Goal: Information Seeking & Learning: Compare options

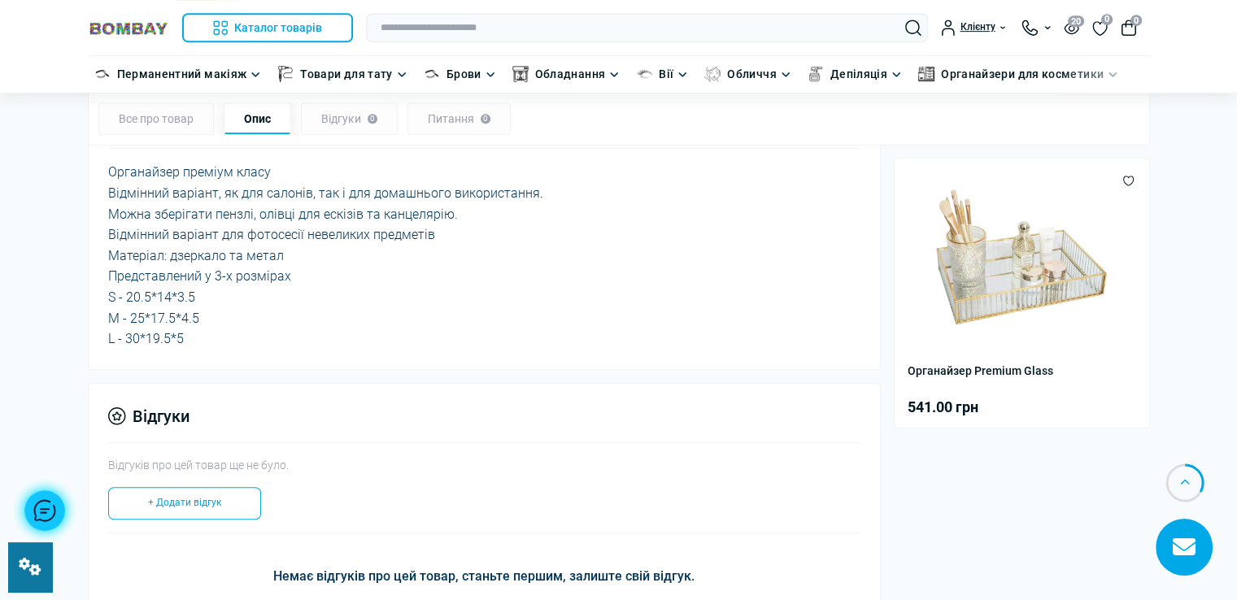
scroll to position [650, 0]
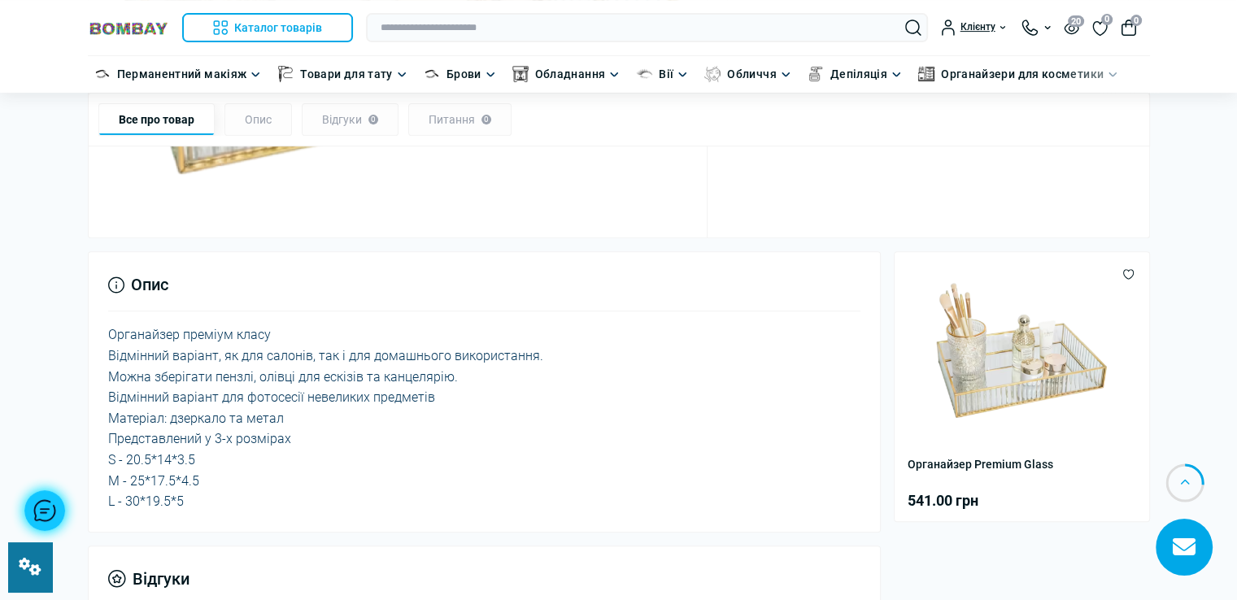
click at [33, 575] on link at bounding box center [30, 567] width 44 height 50
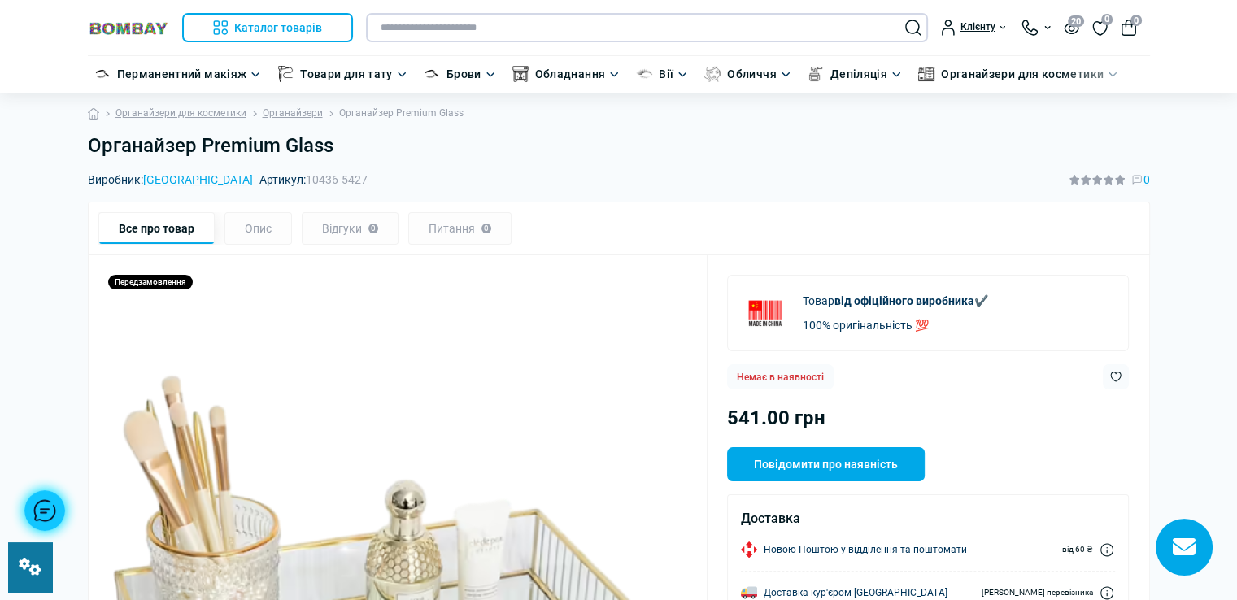
click at [683, 26] on input "text" at bounding box center [647, 27] width 562 height 29
paste input "**********"
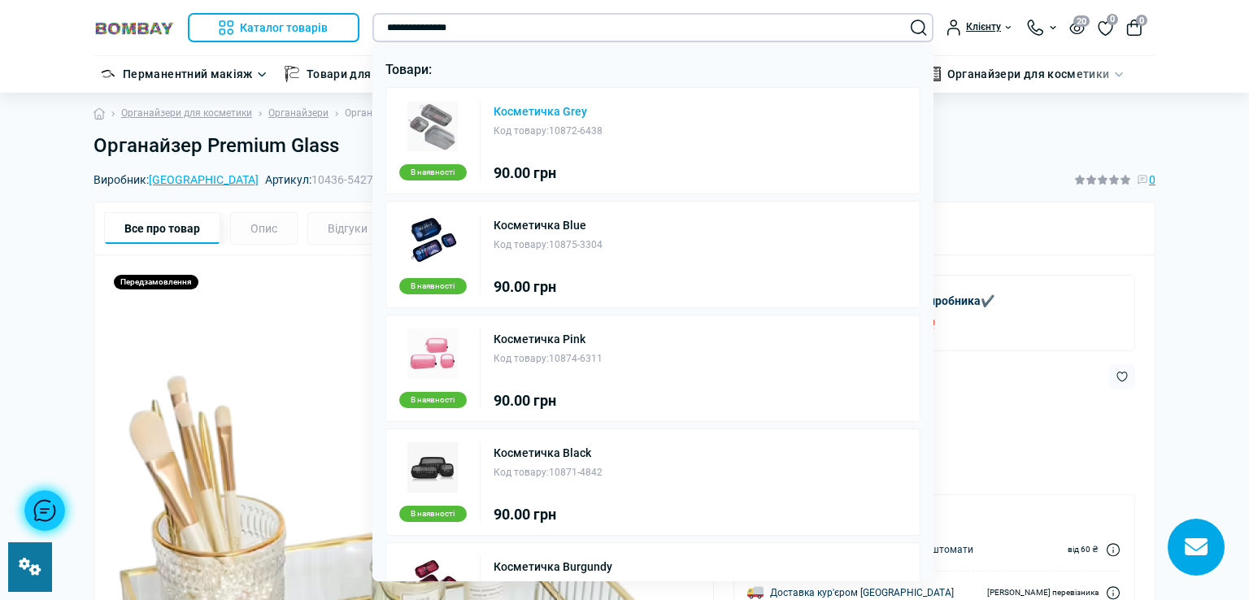
type input "**********"
click at [552, 106] on link "Косметичка Grey" at bounding box center [541, 111] width 94 height 11
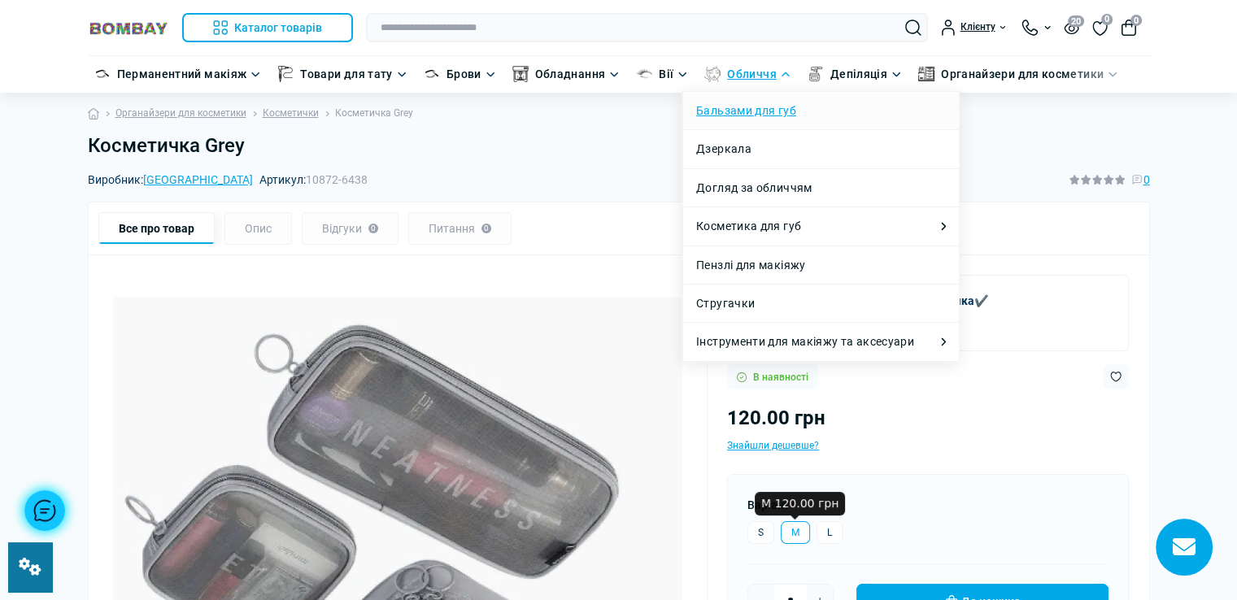
click at [761, 108] on link "Бальзами для губ" at bounding box center [746, 111] width 100 height 18
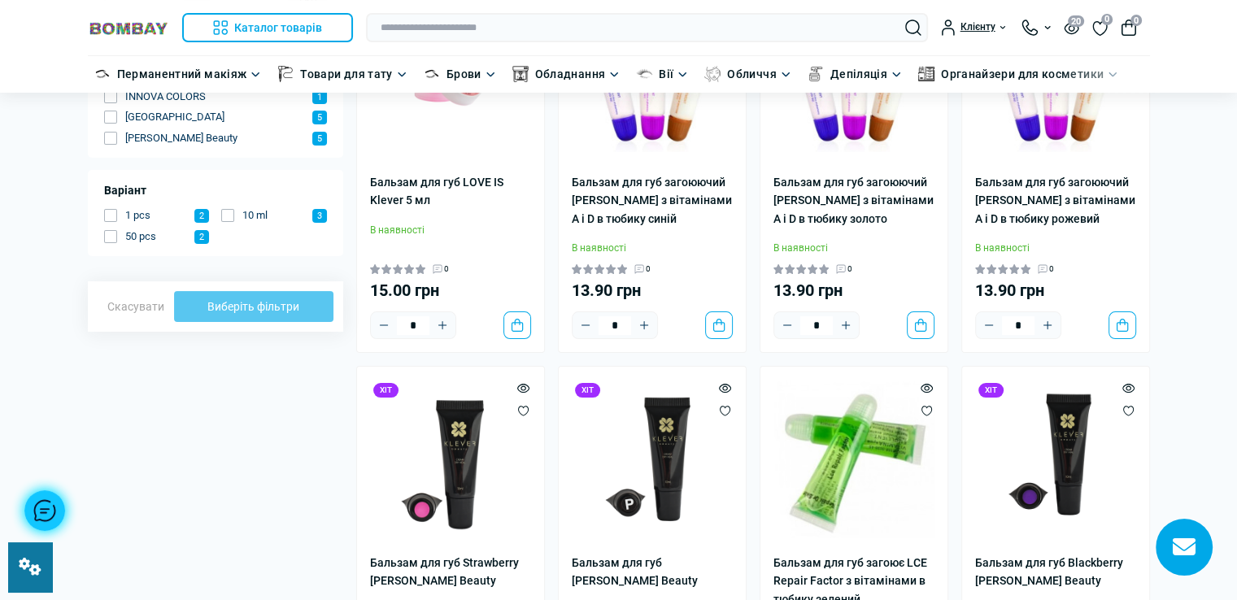
scroll to position [488, 0]
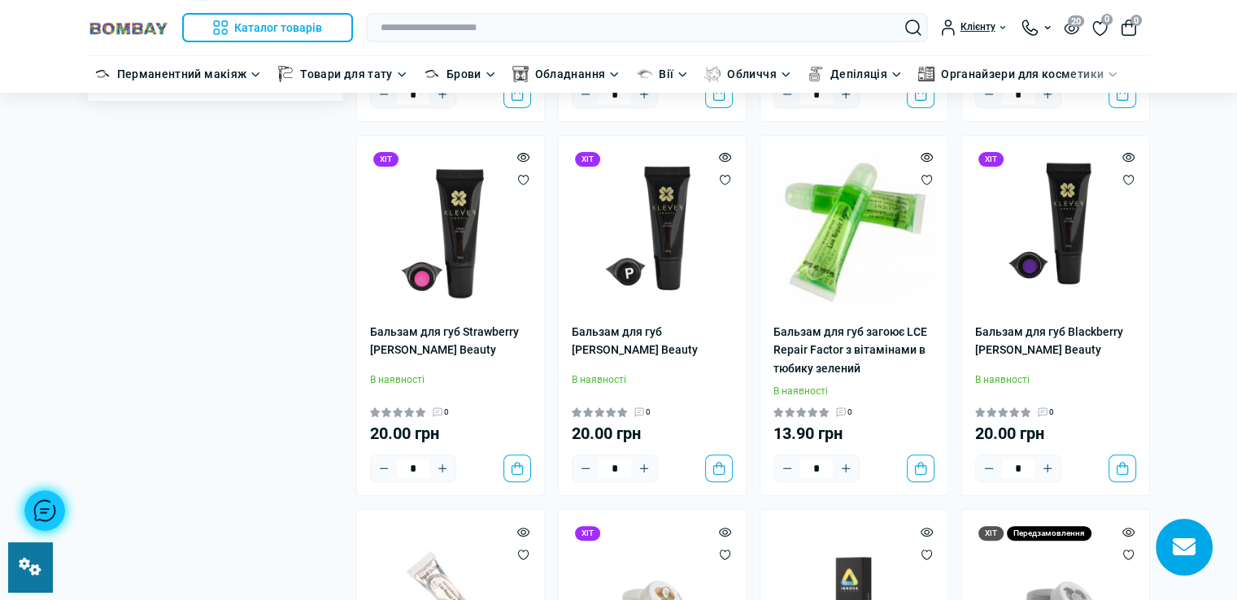
type input "*****"
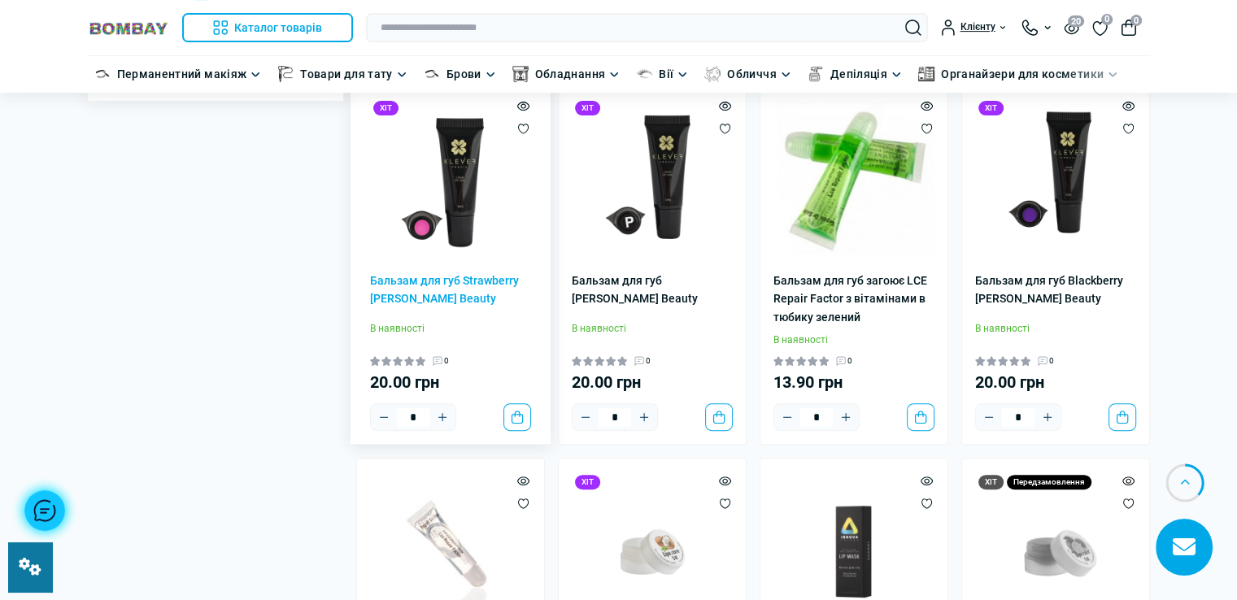
click at [452, 229] on img at bounding box center [450, 178] width 161 height 161
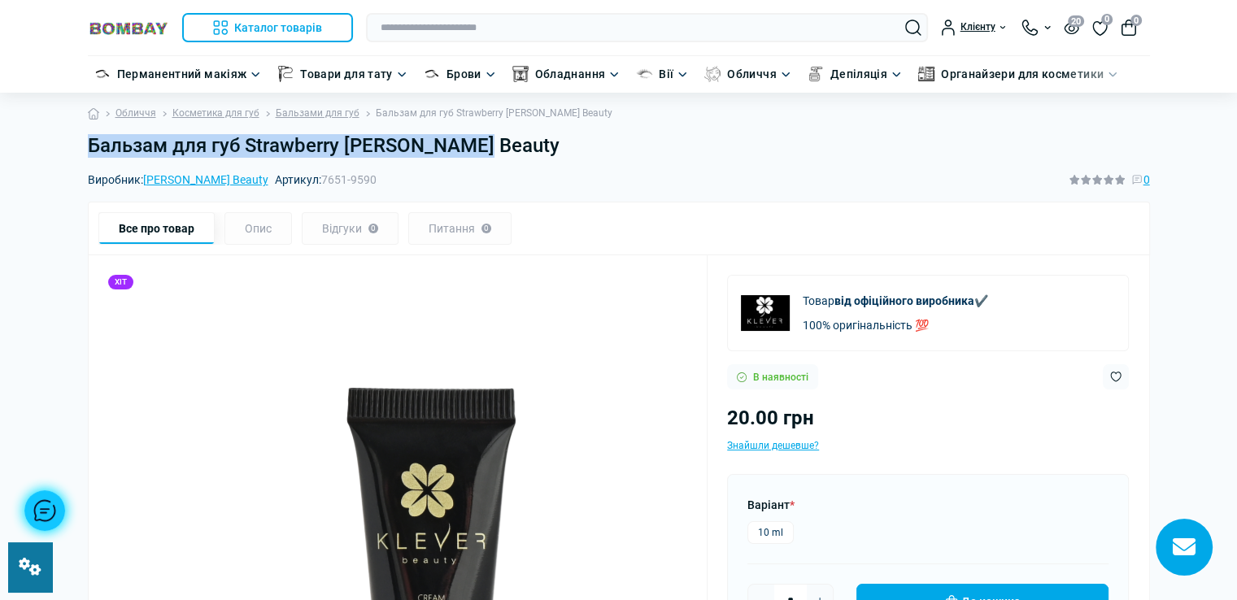
drag, startPoint x: 88, startPoint y: 145, endPoint x: 485, endPoint y: 146, distance: 396.8
click at [485, 146] on h1 "Бальзам для губ Strawberry [PERSON_NAME] Beauty" at bounding box center [619, 146] width 1062 height 24
click at [475, 145] on h1 "Бальзам для губ Strawberry [PERSON_NAME] Beauty" at bounding box center [619, 146] width 1062 height 24
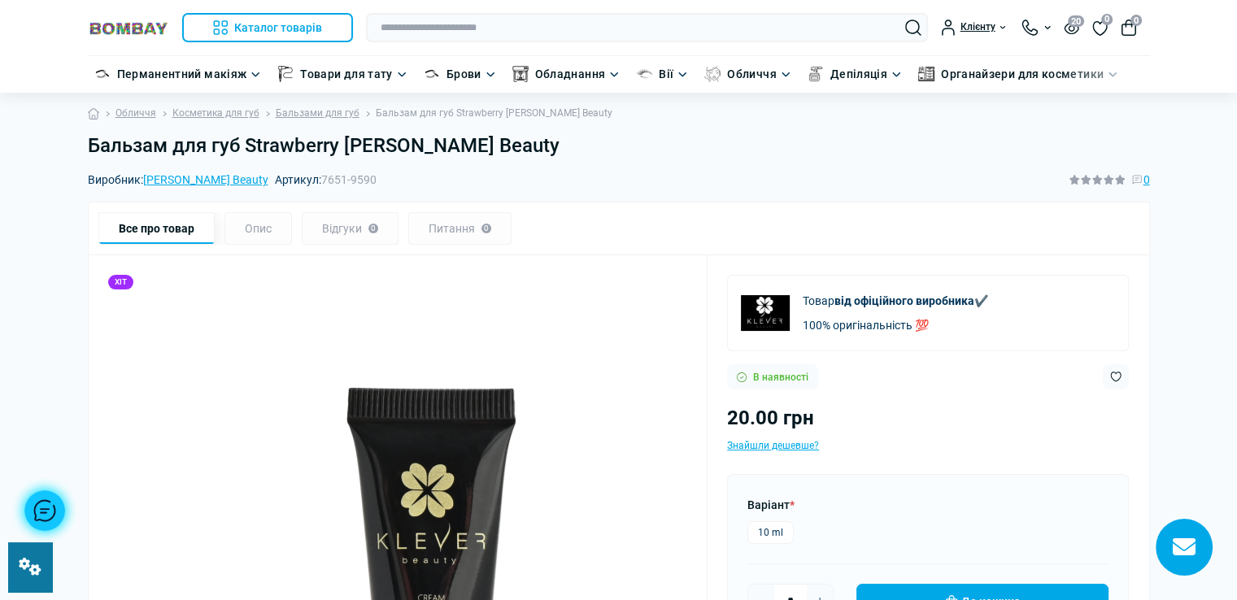
click at [504, 202] on div "Все про товар Опис Відгуки 0 Питання 0" at bounding box center [619, 229] width 1062 height 54
click at [476, 154] on h1 "Бальзам для губ Strawberry [PERSON_NAME] Beauty" at bounding box center [619, 146] width 1062 height 24
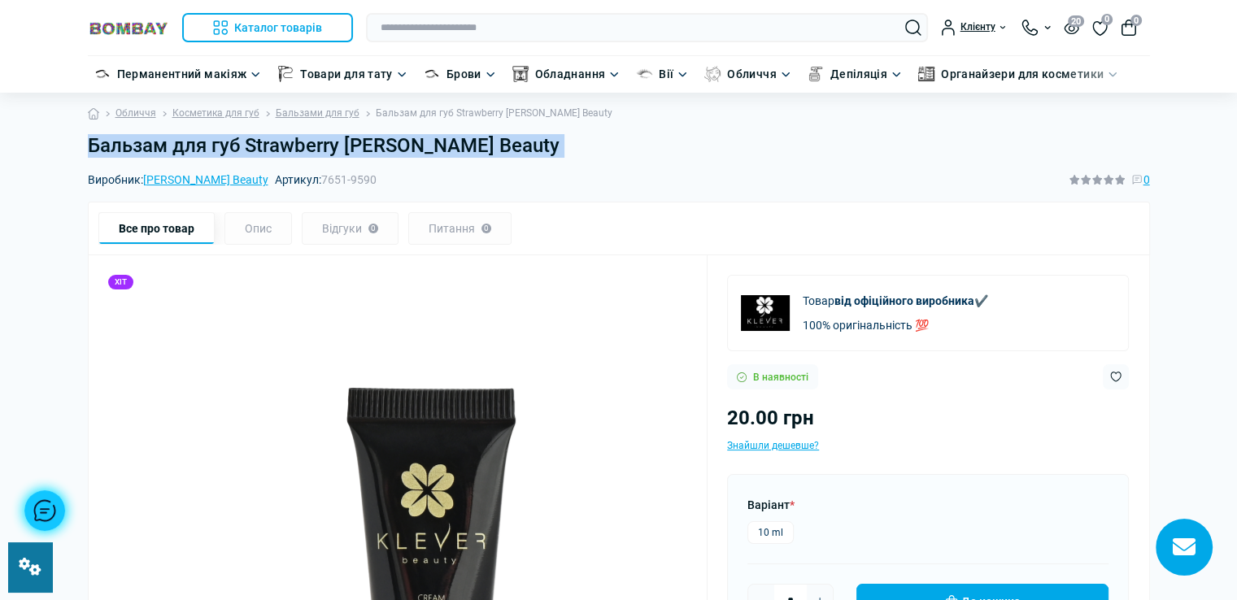
click at [476, 154] on h1 "Бальзам для губ Strawberry [PERSON_NAME] Beauty" at bounding box center [619, 146] width 1062 height 24
copy main "Бальзам для губ Strawberry [PERSON_NAME] Beauty"
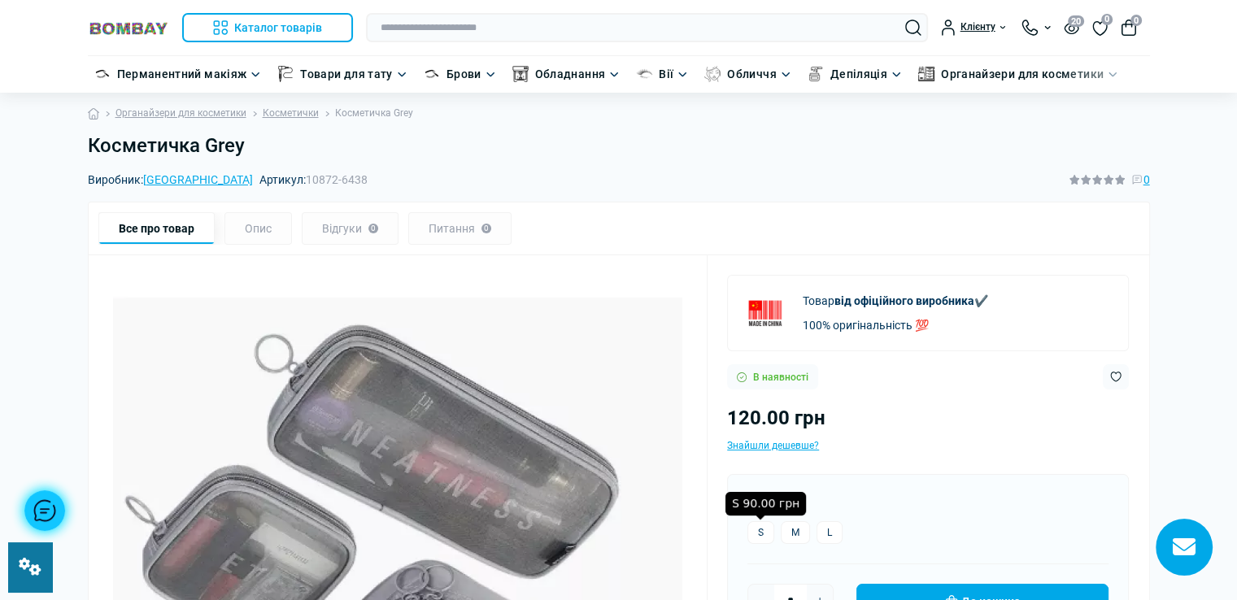
click at [764, 533] on label "S" at bounding box center [760, 532] width 27 height 23
